Goal: Use online tool/utility: Use online tool/utility

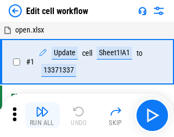
click at [40, 116] on img "button" at bounding box center [42, 111] width 13 height 13
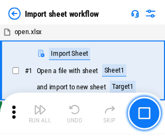
scroll to position [4, 0]
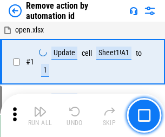
scroll to position [40, 0]
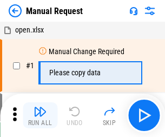
click at [40, 116] on img "button" at bounding box center [40, 111] width 13 height 13
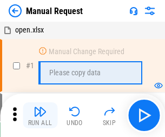
click at [40, 116] on img "button" at bounding box center [40, 111] width 13 height 13
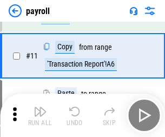
scroll to position [79, 0]
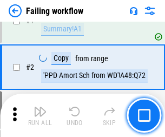
scroll to position [175, 0]
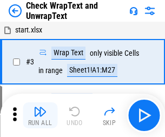
click at [40, 116] on img "button" at bounding box center [40, 111] width 13 height 13
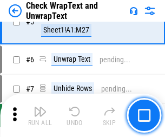
scroll to position [193, 0]
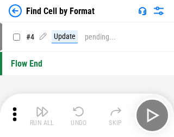
click at [40, 116] on img "button" at bounding box center [42, 111] width 13 height 13
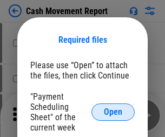
click at [113, 112] on span "Open" at bounding box center [113, 112] width 18 height 9
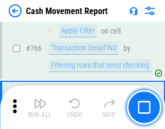
scroll to position [5920, 0]
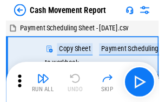
scroll to position [20, 0]
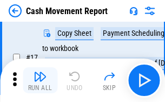
click at [40, 80] on img "button" at bounding box center [40, 76] width 13 height 13
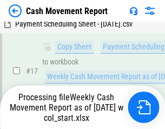
scroll to position [170, 0]
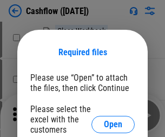
scroll to position [118, 0]
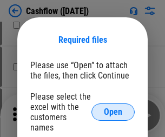
click at [113, 108] on span "Open" at bounding box center [113, 112] width 18 height 9
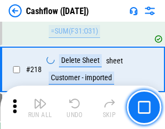
scroll to position [1165, 0]
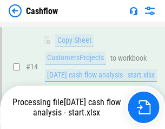
scroll to position [163, 0]
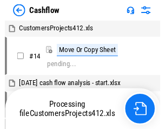
scroll to position [12, 0]
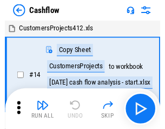
scroll to position [12, 0]
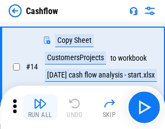
click at [40, 107] on img "button" at bounding box center [40, 103] width 13 height 13
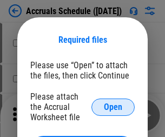
click at [113, 107] on span "Open" at bounding box center [113, 107] width 18 height 9
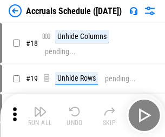
scroll to position [104, 0]
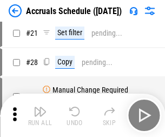
click at [40, 116] on img "button" at bounding box center [40, 111] width 13 height 13
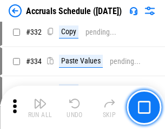
scroll to position [2059, 0]
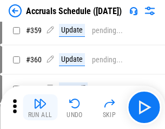
click at [40, 107] on img "button" at bounding box center [40, 103] width 13 height 13
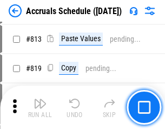
scroll to position [4645, 0]
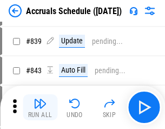
click at [40, 107] on img "button" at bounding box center [40, 103] width 13 height 13
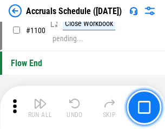
scroll to position [6597, 0]
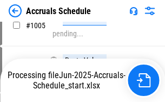
scroll to position [6263, 0]
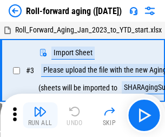
click at [40, 107] on img "button" at bounding box center [40, 111] width 13 height 13
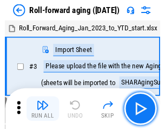
scroll to position [2, 0]
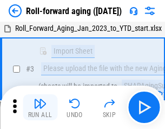
click at [40, 107] on img "button" at bounding box center [40, 103] width 13 height 13
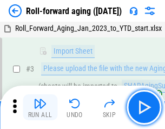
scroll to position [70, 0]
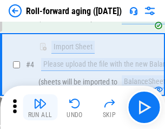
click at [40, 107] on img "button" at bounding box center [40, 103] width 13 height 13
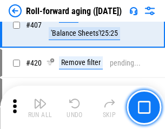
scroll to position [3761, 0]
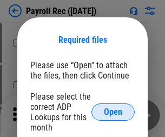
click at [113, 112] on span "Open" at bounding box center [113, 112] width 18 height 9
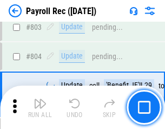
scroll to position [6891, 0]
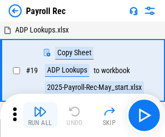
click at [40, 116] on img "button" at bounding box center [40, 111] width 13 height 13
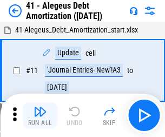
click at [40, 116] on img "button" at bounding box center [40, 111] width 13 height 13
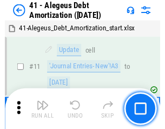
scroll to position [134, 0]
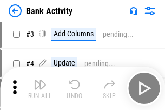
click at [40, 88] on img "button" at bounding box center [40, 84] width 13 height 13
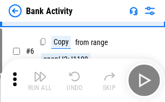
scroll to position [57, 0]
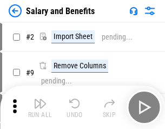
click at [40, 107] on img "button" at bounding box center [40, 103] width 13 height 13
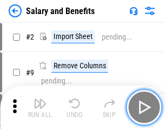
scroll to position [15, 0]
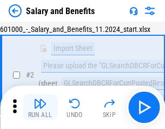
click at [40, 107] on img "button" at bounding box center [40, 103] width 13 height 13
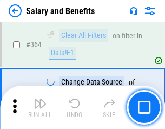
scroll to position [5108, 0]
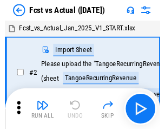
scroll to position [14, 0]
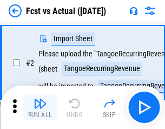
click at [40, 107] on img "button" at bounding box center [40, 103] width 13 height 13
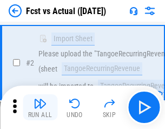
click at [40, 107] on img "button" at bounding box center [40, 103] width 13 height 13
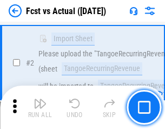
scroll to position [101, 0]
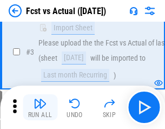
click at [40, 107] on img "button" at bounding box center [40, 103] width 13 height 13
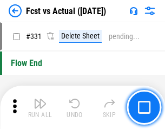
scroll to position [5192, 0]
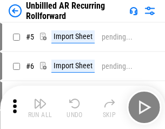
click at [40, 107] on img "button" at bounding box center [40, 103] width 13 height 13
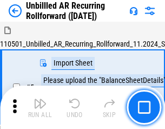
scroll to position [23, 0]
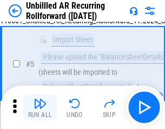
click at [40, 107] on img "button" at bounding box center [40, 103] width 13 height 13
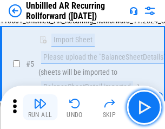
scroll to position [102, 0]
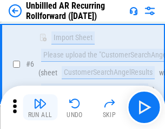
click at [40, 107] on img "button" at bounding box center [40, 103] width 13 height 13
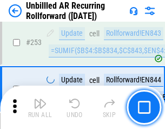
scroll to position [3684, 0]
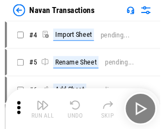
scroll to position [17, 0]
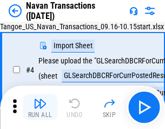
click at [40, 107] on img "button" at bounding box center [40, 103] width 13 height 13
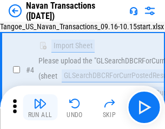
click at [40, 107] on img "button" at bounding box center [40, 103] width 13 height 13
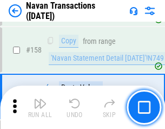
scroll to position [3517, 0]
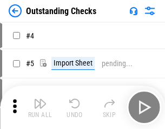
click at [40, 107] on img "button" at bounding box center [40, 103] width 13 height 13
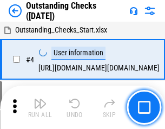
scroll to position [46, 0]
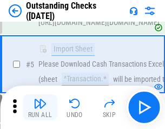
click at [40, 107] on img "button" at bounding box center [40, 103] width 13 height 13
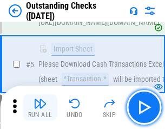
scroll to position [113, 0]
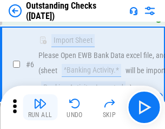
click at [40, 107] on img "button" at bounding box center [40, 103] width 13 height 13
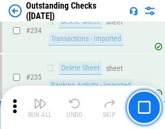
scroll to position [3294, 0]
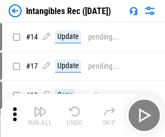
click at [40, 116] on img "button" at bounding box center [40, 111] width 13 height 13
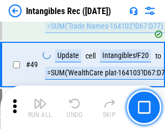
scroll to position [422, 0]
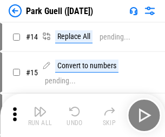
click at [40, 107] on img "button" at bounding box center [40, 111] width 13 height 13
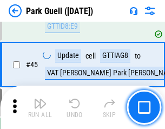
scroll to position [1356, 0]
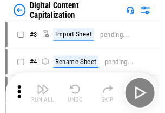
scroll to position [31, 0]
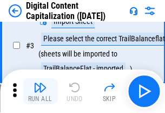
click at [40, 91] on img "button" at bounding box center [40, 87] width 13 height 13
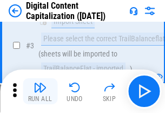
click at [40, 91] on img "button" at bounding box center [40, 87] width 13 height 13
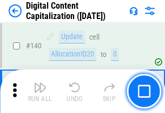
scroll to position [1150, 0]
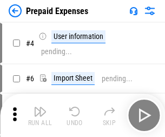
click at [40, 107] on img "button" at bounding box center [40, 111] width 13 height 13
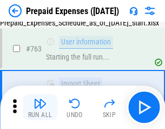
click at [40, 107] on img "button" at bounding box center [40, 103] width 13 height 13
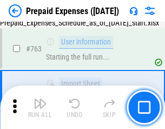
scroll to position [3070, 0]
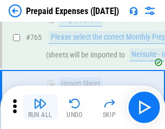
click at [40, 107] on img "button" at bounding box center [40, 103] width 13 height 13
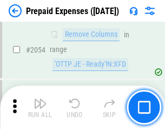
scroll to position [11338, 0]
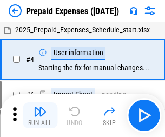
click at [40, 116] on img "button" at bounding box center [40, 111] width 13 height 13
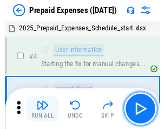
scroll to position [48, 0]
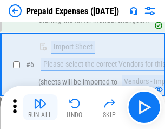
click at [40, 107] on img "button" at bounding box center [40, 103] width 13 height 13
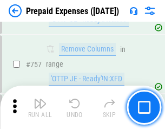
scroll to position [3865, 0]
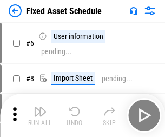
click at [40, 116] on img "button" at bounding box center [40, 111] width 13 height 13
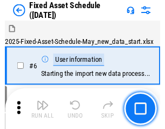
scroll to position [59, 0]
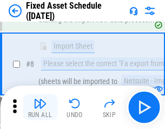
click at [40, 107] on img "button" at bounding box center [40, 103] width 13 height 13
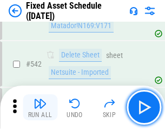
scroll to position [3867, 0]
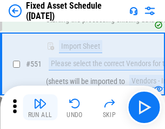
click at [40, 107] on img "button" at bounding box center [40, 103] width 13 height 13
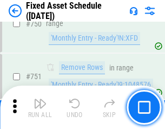
scroll to position [5288, 0]
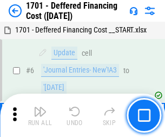
scroll to position [130, 0]
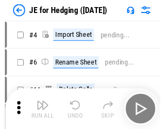
scroll to position [2, 0]
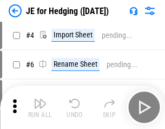
click at [40, 107] on img "button" at bounding box center [40, 103] width 13 height 13
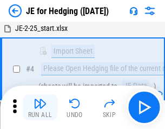
click at [40, 107] on img "button" at bounding box center [40, 103] width 13 height 13
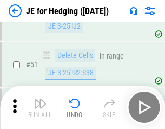
scroll to position [702, 0]
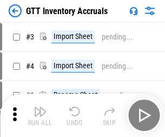
click at [40, 107] on img "button" at bounding box center [40, 111] width 13 height 13
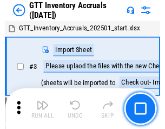
scroll to position [2, 0]
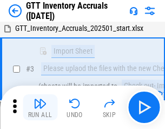
click at [40, 107] on img "button" at bounding box center [40, 103] width 13 height 13
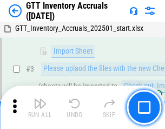
scroll to position [70, 0]
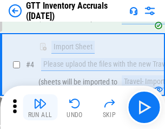
click at [40, 107] on img "button" at bounding box center [40, 103] width 13 height 13
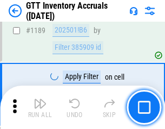
scroll to position [8857, 0]
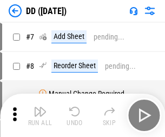
click at [40, 116] on img "button" at bounding box center [40, 111] width 13 height 13
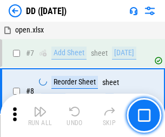
scroll to position [105, 0]
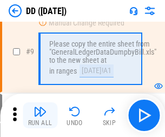
click at [40, 116] on img "button" at bounding box center [40, 111] width 13 height 13
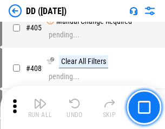
scroll to position [4853, 0]
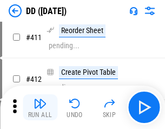
click at [40, 107] on img "button" at bounding box center [40, 103] width 13 height 13
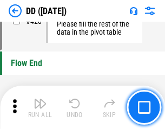
scroll to position [5191, 0]
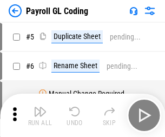
click at [40, 116] on img "button" at bounding box center [40, 111] width 13 height 13
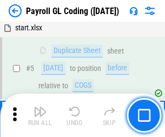
scroll to position [130, 0]
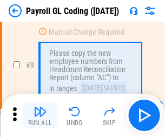
click at [40, 116] on img "button" at bounding box center [40, 111] width 13 height 13
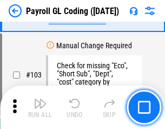
scroll to position [2545, 0]
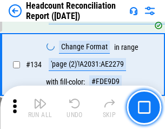
scroll to position [1304, 0]
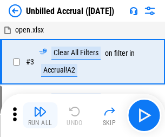
click at [40, 116] on img "button" at bounding box center [40, 111] width 13 height 13
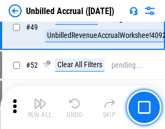
scroll to position [984, 0]
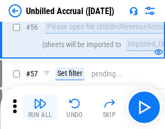
click at [40, 107] on img "button" at bounding box center [40, 103] width 13 height 13
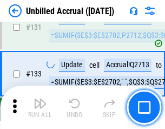
scroll to position [3231, 0]
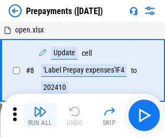
click at [40, 116] on img "button" at bounding box center [40, 111] width 13 height 13
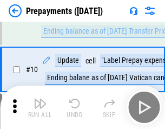
scroll to position [68, 0]
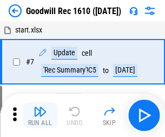
click at [40, 116] on img "button" at bounding box center [40, 111] width 13 height 13
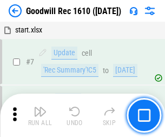
scroll to position [185, 0]
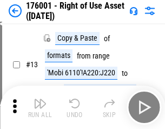
scroll to position [70, 0]
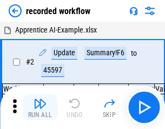
click at [40, 107] on img "button" at bounding box center [40, 103] width 13 height 13
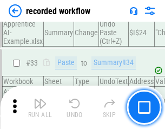
scroll to position [3390, 0]
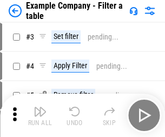
click at [40, 116] on img "button" at bounding box center [40, 111] width 13 height 13
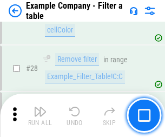
scroll to position [992, 0]
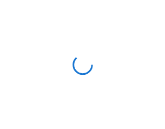
scroll to position [17, 0]
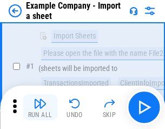
click at [40, 107] on img "button" at bounding box center [40, 103] width 13 height 13
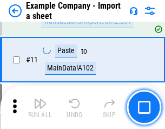
scroll to position [240, 0]
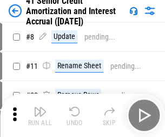
click at [40, 107] on img "button" at bounding box center [40, 111] width 13 height 13
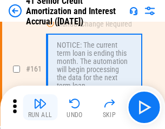
click at [40, 107] on img "button" at bounding box center [40, 103] width 13 height 13
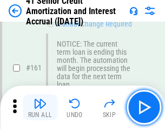
scroll to position [1160, 0]
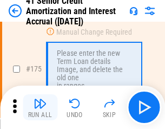
click at [40, 107] on img "button" at bounding box center [40, 103] width 13 height 13
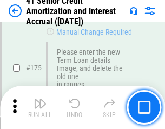
scroll to position [1270, 0]
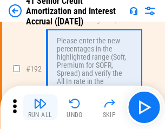
click at [40, 107] on img "button" at bounding box center [40, 103] width 13 height 13
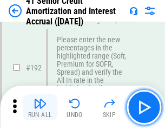
scroll to position [1384, 0]
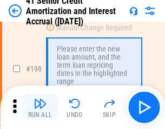
click at [40, 107] on img "button" at bounding box center [40, 103] width 13 height 13
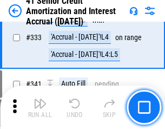
scroll to position [2771, 0]
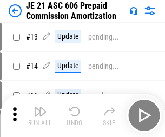
click at [40, 107] on img "button" at bounding box center [40, 111] width 13 height 13
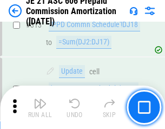
scroll to position [2025, 0]
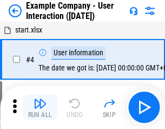
click at [40, 107] on img "button" at bounding box center [40, 103] width 13 height 13
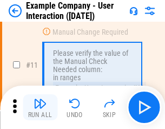
click at [40, 107] on img "button" at bounding box center [40, 103] width 13 height 13
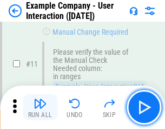
scroll to position [235, 0]
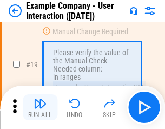
click at [40, 107] on img "button" at bounding box center [40, 103] width 13 height 13
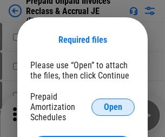
click at [113, 107] on span "Open" at bounding box center [113, 107] width 18 height 9
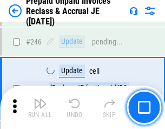
scroll to position [1464, 0]
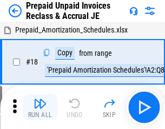
click at [40, 107] on img "button" at bounding box center [40, 103] width 13 height 13
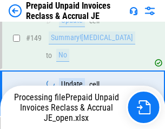
scroll to position [1464, 0]
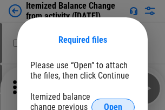
click at [113, 103] on span "Open" at bounding box center [113, 107] width 18 height 9
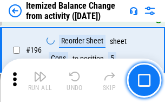
scroll to position [2087, 0]
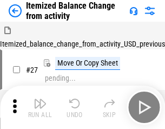
scroll to position [17, 0]
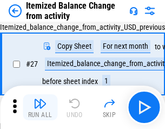
click at [40, 107] on img "button" at bounding box center [40, 103] width 13 height 13
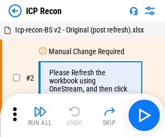
scroll to position [5, 0]
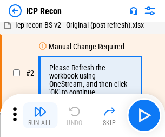
click at [40, 116] on img "button" at bounding box center [40, 111] width 13 height 13
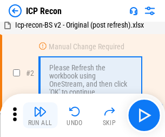
click at [40, 116] on img "button" at bounding box center [40, 111] width 13 height 13
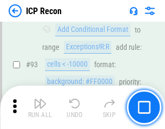
scroll to position [1141, 0]
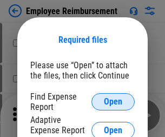
click at [113, 102] on span "Open" at bounding box center [113, 102] width 18 height 9
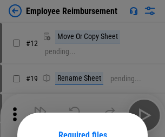
scroll to position [95, 0]
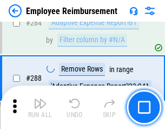
scroll to position [2948, 0]
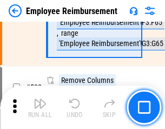
click at [40, 107] on img "button" at bounding box center [40, 103] width 13 height 13
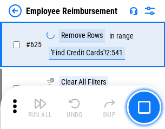
scroll to position [6494, 0]
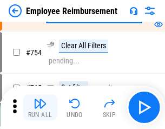
click at [40, 107] on img "button" at bounding box center [40, 103] width 13 height 13
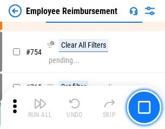
click at [40, 107] on img "button" at bounding box center [40, 103] width 13 height 13
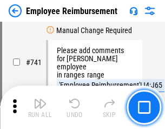
scroll to position [7610, 0]
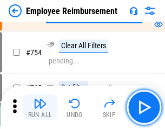
click at [40, 107] on img "button" at bounding box center [40, 103] width 13 height 13
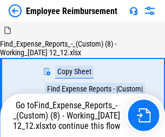
scroll to position [37, 0]
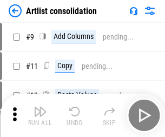
click at [40, 116] on img "button" at bounding box center [40, 111] width 13 height 13
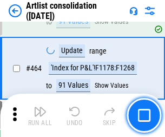
scroll to position [4749, 0]
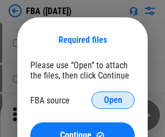
click at [113, 100] on span "Open" at bounding box center [113, 100] width 18 height 9
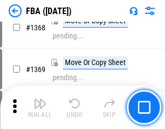
scroll to position [11648, 0]
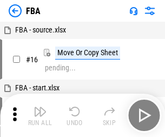
scroll to position [11, 0]
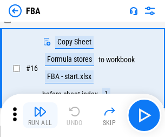
click at [40, 116] on img "button" at bounding box center [40, 111] width 13 height 13
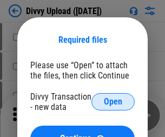
click at [113, 102] on span "Open" at bounding box center [113, 102] width 18 height 9
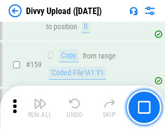
scroll to position [1123, 0]
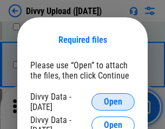
click at [113, 102] on span "Open" at bounding box center [113, 102] width 18 height 9
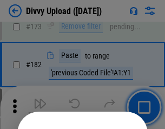
scroll to position [1218, 0]
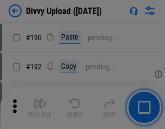
scroll to position [1369, 0]
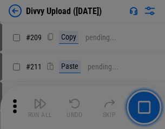
scroll to position [1842, 0]
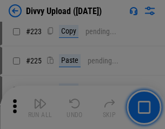
scroll to position [2164, 0]
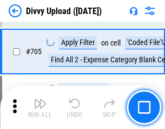
scroll to position [7420, 0]
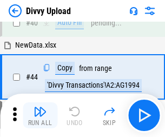
click at [40, 116] on img "button" at bounding box center [40, 111] width 13 height 13
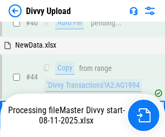
scroll to position [119, 0]
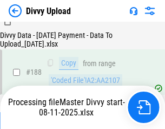
scroll to position [1277, 0]
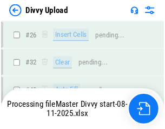
scroll to position [1123, 0]
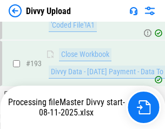
scroll to position [1516, 0]
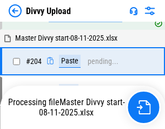
scroll to position [1857, 0]
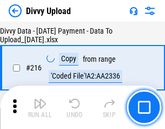
scroll to position [2233, 0]
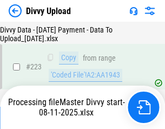
scroll to position [2473, 0]
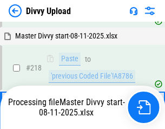
scroll to position [2289, 0]
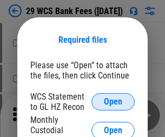
click at [113, 102] on span "Open" at bounding box center [113, 102] width 18 height 9
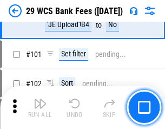
scroll to position [1057, 0]
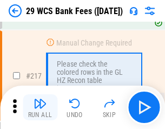
click at [40, 107] on img "button" at bounding box center [40, 103] width 13 height 13
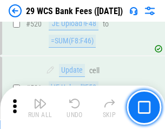
scroll to position [5598, 0]
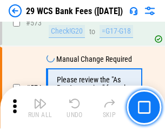
click at [40, 107] on img "button" at bounding box center [40, 103] width 13 height 13
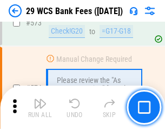
scroll to position [6006, 0]
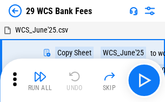
scroll to position [20, 0]
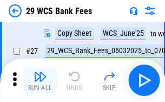
click at [40, 80] on img "button" at bounding box center [40, 76] width 13 height 13
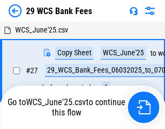
scroll to position [6, 0]
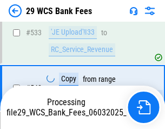
scroll to position [5931, 0]
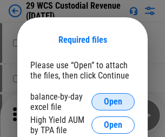
click at [113, 102] on span "Open" at bounding box center [113, 102] width 18 height 9
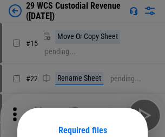
scroll to position [91, 0]
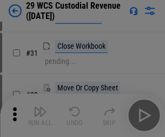
scroll to position [233, 0]
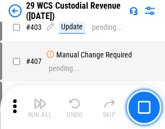
scroll to position [5024, 0]
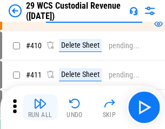
click at [40, 107] on img "button" at bounding box center [40, 103] width 13 height 13
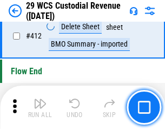
scroll to position [5180, 0]
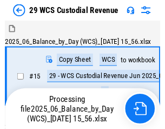
scroll to position [26, 0]
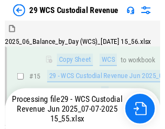
scroll to position [246, 0]
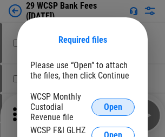
click at [113, 107] on span "Open" at bounding box center [113, 107] width 18 height 9
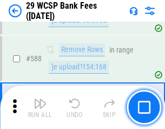
scroll to position [4269, 0]
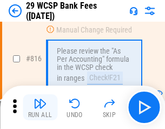
click at [40, 107] on img "button" at bounding box center [40, 103] width 13 height 13
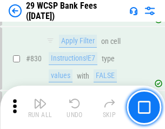
scroll to position [6882, 0]
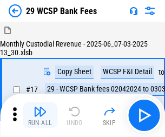
click at [40, 107] on img "button" at bounding box center [40, 111] width 13 height 13
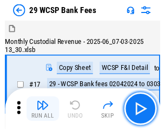
scroll to position [26, 0]
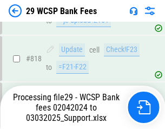
scroll to position [6869, 0]
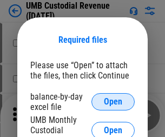
click at [113, 102] on span "Open" at bounding box center [113, 102] width 18 height 9
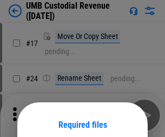
scroll to position [85, 0]
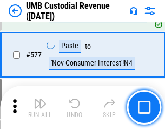
scroll to position [5058, 0]
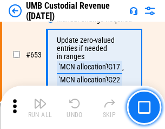
click at [40, 107] on img "button" at bounding box center [40, 103] width 13 height 13
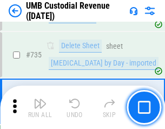
scroll to position [6632, 0]
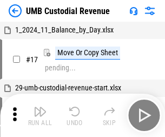
scroll to position [8, 0]
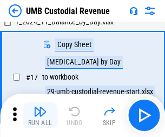
click at [40, 116] on img "button" at bounding box center [40, 111] width 13 height 13
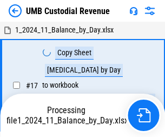
scroll to position [8, 0]
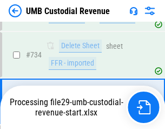
scroll to position [6561, 0]
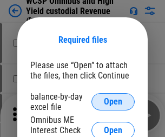
click at [113, 102] on span "Open" at bounding box center [113, 102] width 18 height 9
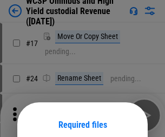
scroll to position [85, 0]
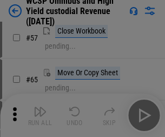
scroll to position [473, 0]
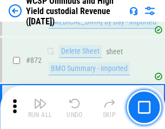
scroll to position [9180, 0]
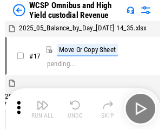
scroll to position [6, 0]
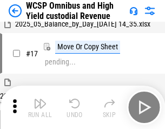
click at [40, 107] on img "button" at bounding box center [40, 103] width 13 height 13
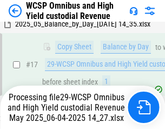
scroll to position [226, 0]
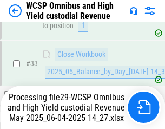
scroll to position [537, 0]
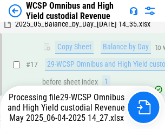
scroll to position [226, 0]
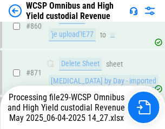
scroll to position [9155, 0]
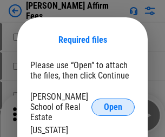
click at [113, 103] on span "Open" at bounding box center [113, 107] width 18 height 9
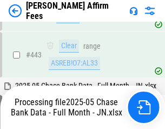
scroll to position [2831, 0]
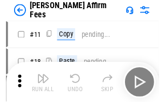
scroll to position [11, 0]
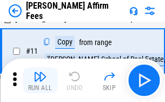
click at [40, 80] on img "button" at bounding box center [40, 76] width 13 height 13
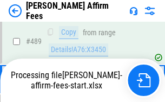
scroll to position [2845, 0]
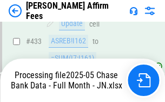
scroll to position [2845, 0]
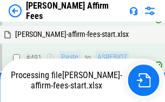
scroll to position [2908, 0]
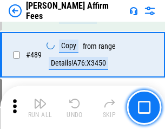
scroll to position [2831, 0]
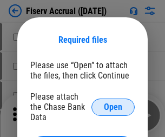
click at [113, 103] on span "Open" at bounding box center [113, 107] width 18 height 9
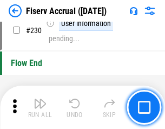
scroll to position [3437, 0]
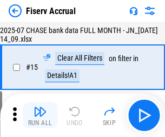
click at [40, 116] on img "button" at bounding box center [40, 111] width 13 height 13
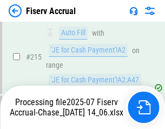
scroll to position [3424, 0]
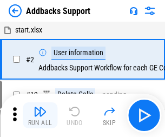
click at [40, 107] on img "button" at bounding box center [40, 111] width 13 height 13
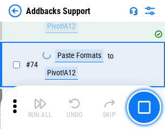
scroll to position [790, 0]
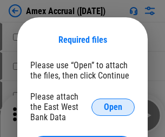
click at [113, 107] on span "Open" at bounding box center [113, 107] width 18 height 9
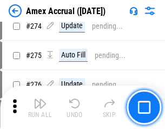
scroll to position [2689, 0]
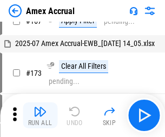
click at [40, 116] on img "button" at bounding box center [40, 111] width 13 height 13
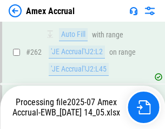
scroll to position [2957, 0]
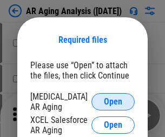
click at [113, 100] on span "Open" at bounding box center [113, 102] width 18 height 9
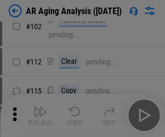
scroll to position [149, 0]
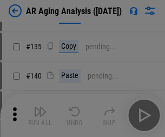
scroll to position [326, 0]
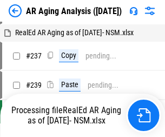
scroll to position [11, 0]
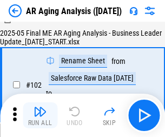
click at [40, 116] on img "button" at bounding box center [40, 111] width 13 height 13
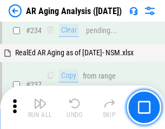
scroll to position [1681, 0]
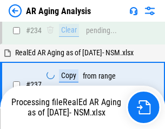
scroll to position [1714, 0]
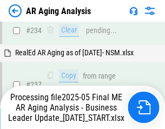
scroll to position [1669, 0]
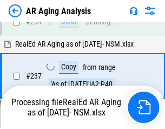
scroll to position [1669, 0]
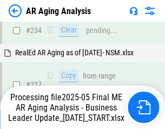
scroll to position [1669, 0]
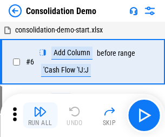
click at [40, 116] on img "button" at bounding box center [40, 111] width 13 height 13
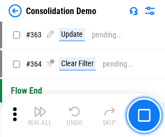
scroll to position [3635, 0]
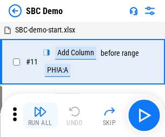
click at [40, 116] on img "button" at bounding box center [40, 111] width 13 height 13
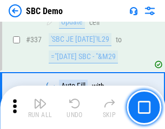
scroll to position [2853, 0]
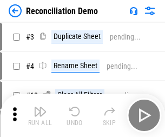
click at [40, 116] on img "button" at bounding box center [40, 111] width 13 height 13
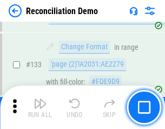
scroll to position [1288, 0]
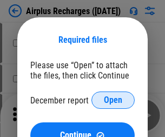
click at [113, 100] on span "Open" at bounding box center [113, 100] width 18 height 9
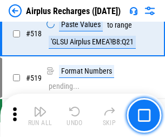
scroll to position [4667, 0]
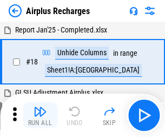
click at [40, 116] on img "button" at bounding box center [40, 111] width 13 height 13
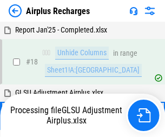
scroll to position [48, 0]
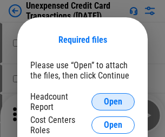
click at [113, 102] on span "Open" at bounding box center [113, 102] width 18 height 9
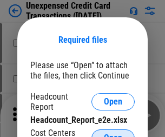
click at [113, 134] on span "Open" at bounding box center [113, 138] width 18 height 9
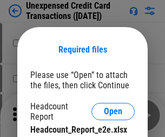
scroll to position [10, 0]
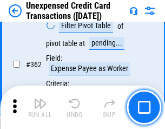
scroll to position [2789, 0]
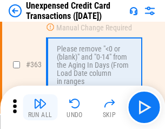
click at [40, 107] on img "button" at bounding box center [40, 103] width 13 height 13
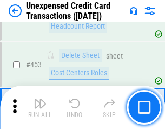
scroll to position [3699, 0]
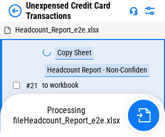
scroll to position [17, 0]
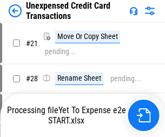
scroll to position [12, 0]
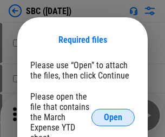
click at [113, 117] on span "Open" at bounding box center [113, 117] width 18 height 9
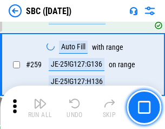
scroll to position [2119, 0]
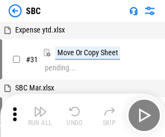
click at [40, 116] on img "button" at bounding box center [40, 111] width 13 height 13
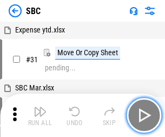
scroll to position [11, 0]
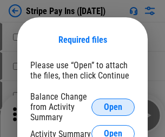
click at [113, 107] on span "Open" at bounding box center [113, 107] width 18 height 9
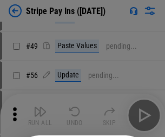
scroll to position [197, 0]
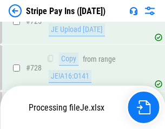
scroll to position [5711, 0]
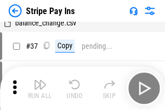
click at [40, 88] on img "button" at bounding box center [40, 84] width 13 height 13
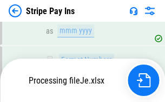
scroll to position [5688, 0]
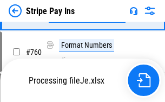
scroll to position [5688, 0]
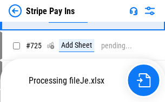
scroll to position [5688, 0]
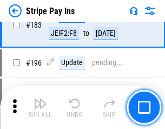
scroll to position [1468, 0]
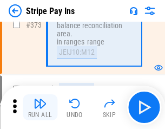
click at [40, 107] on img "button" at bounding box center [40, 103] width 13 height 13
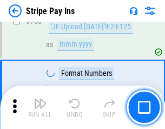
scroll to position [5674, 0]
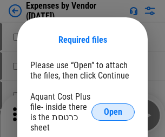
click at [113, 112] on span "Open" at bounding box center [113, 112] width 18 height 9
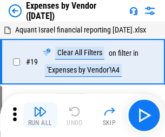
click at [40, 116] on img "button" at bounding box center [40, 111] width 13 height 13
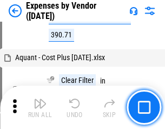
scroll to position [1070, 0]
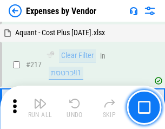
scroll to position [1114, 0]
